Goal: Task Accomplishment & Management: Use online tool/utility

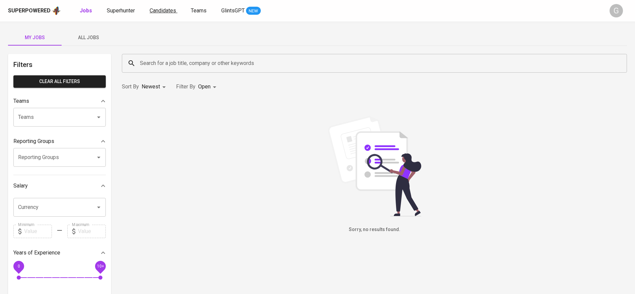
drag, startPoint x: 180, startPoint y: 3, endPoint x: 169, endPoint y: 9, distance: 12.9
click at [179, 3] on div "Superpowered Jobs Superhunter Candidates Teams GlintsGPT NEW G" at bounding box center [317, 10] width 635 height 21
click at [169, 9] on span "Candidates" at bounding box center [163, 10] width 26 height 6
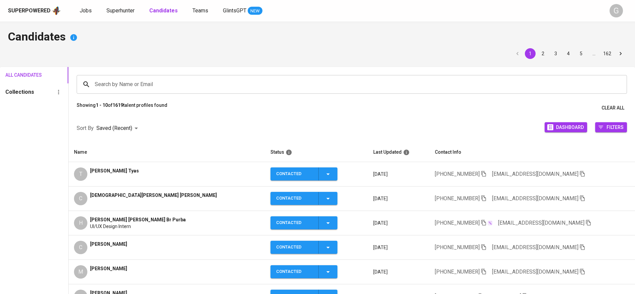
click at [122, 15] on div "Superpowered Jobs Superhunter Candidates Teams GlintsGPT NEW" at bounding box center [306, 11] width 597 height 10
click at [124, 8] on span "Superhunter" at bounding box center [120, 10] width 28 height 6
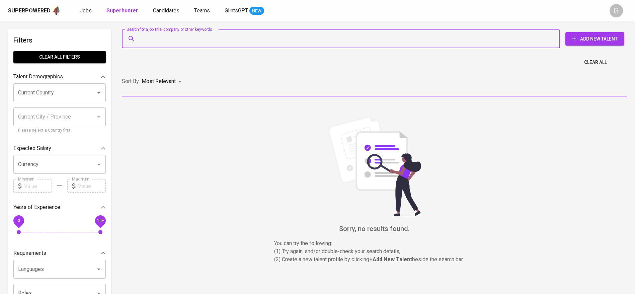
click at [146, 37] on input "Search for a job title, company or other keywords" at bounding box center [342, 38] width 408 height 13
paste input "[EMAIL_ADDRESS][DOMAIN_NAME]"
type input "[EMAIL_ADDRESS][DOMAIN_NAME]"
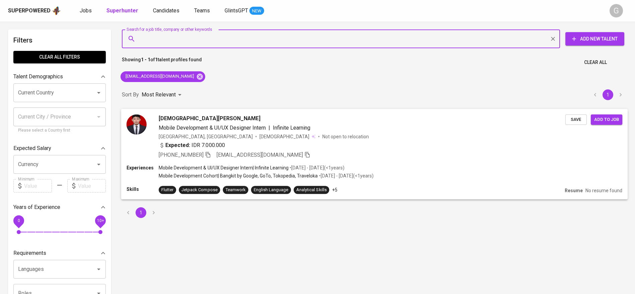
click at [573, 117] on span "Save" at bounding box center [575, 119] width 15 height 8
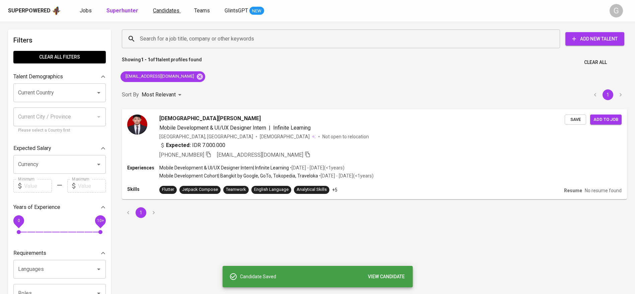
click at [155, 9] on span "Candidates" at bounding box center [166, 10] width 26 height 6
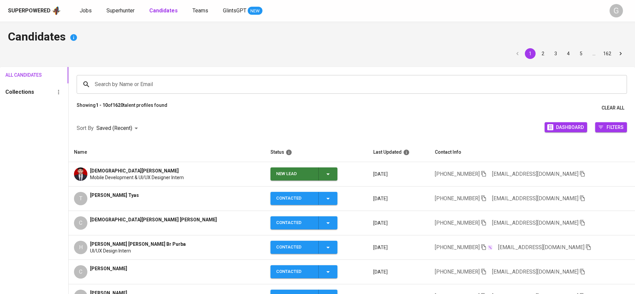
click at [324, 172] on icon "button" at bounding box center [328, 174] width 8 height 8
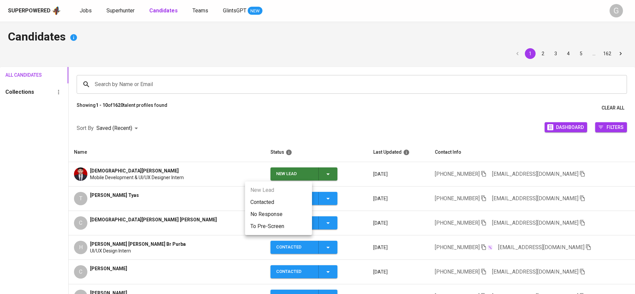
click at [287, 204] on li "Contacted" at bounding box center [278, 202] width 67 height 12
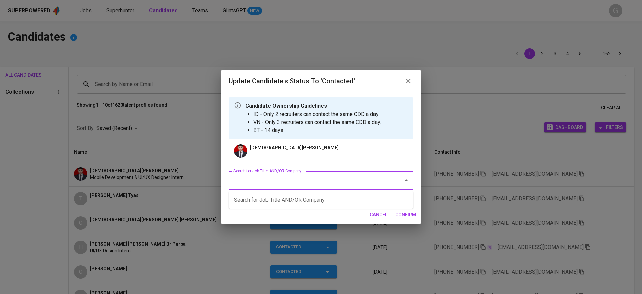
click at [333, 180] on input "Search for Job Title AND/OR Company" at bounding box center [312, 180] width 160 height 13
type input "d"
click at [319, 195] on li "Quality Assurance Engineer (Manual) - 2 HC (FWD Singapore Pte Ltd)" at bounding box center [321, 200] width 185 height 12
type input "fwd"
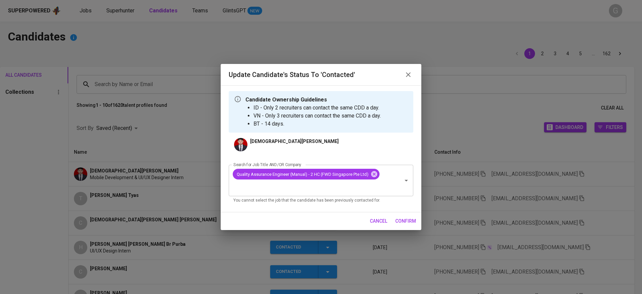
click at [411, 218] on span "confirm" at bounding box center [405, 221] width 21 height 8
